Goal: Task Accomplishment & Management: Use online tool/utility

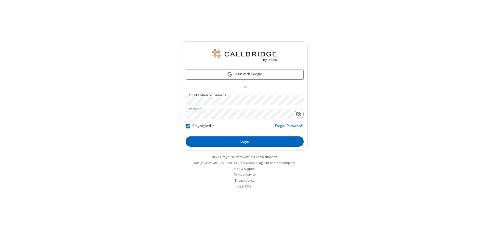
click at [245, 141] on button "Login" at bounding box center [245, 141] width 118 height 10
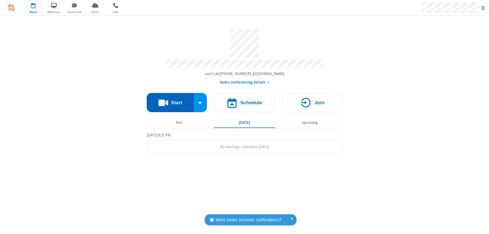
click at [170, 100] on button "Start" at bounding box center [170, 102] width 47 height 19
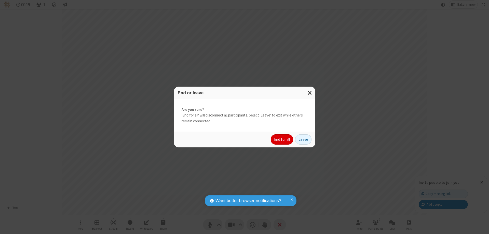
click at [282, 139] on button "End for all" at bounding box center [282, 139] width 22 height 10
